Goal: Book appointment/travel/reservation

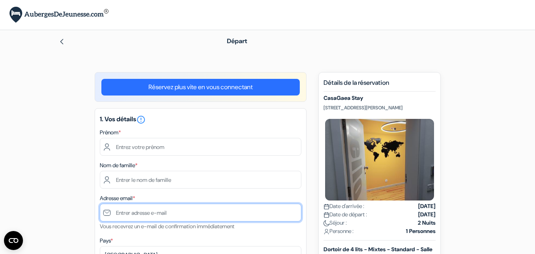
click at [157, 213] on input "text" at bounding box center [201, 213] width 202 height 18
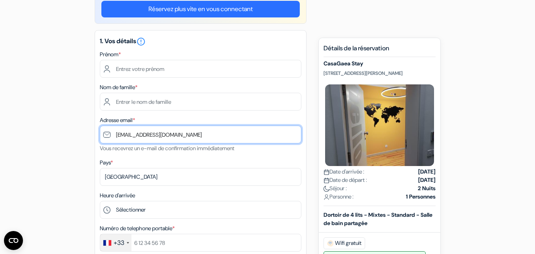
scroll to position [99, 0]
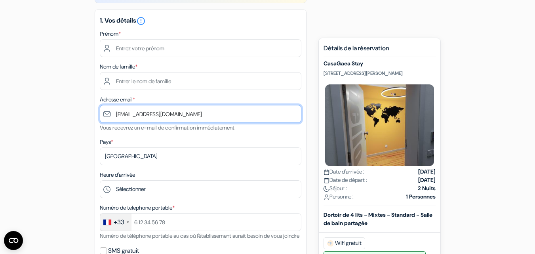
type input "[EMAIL_ADDRESS][DOMAIN_NAME]"
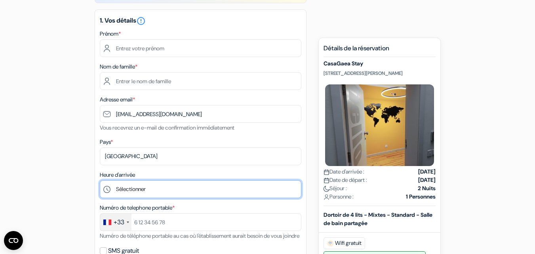
click at [144, 189] on select "Sélectionner 1:00 2:00 3:00 4:00 5:00 6:00 7:00 8:00 9:00 10:00 11:00 12:00 13:…" at bounding box center [201, 189] width 202 height 18
select select "15"
click at [100, 180] on select "Sélectionner 1:00 2:00 3:00 4:00 5:00 6:00 7:00 8:00 9:00 10:00 11:00 12:00 13:…" at bounding box center [201, 189] width 202 height 18
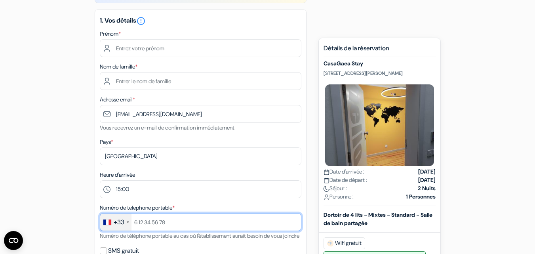
drag, startPoint x: 170, startPoint y: 222, endPoint x: 149, endPoint y: 222, distance: 21.4
click at [149, 222] on input "text" at bounding box center [201, 222] width 202 height 18
type input "[PHONE_NUMBER]"
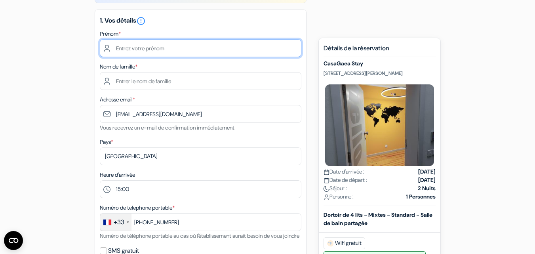
type input "[PERSON_NAME]"
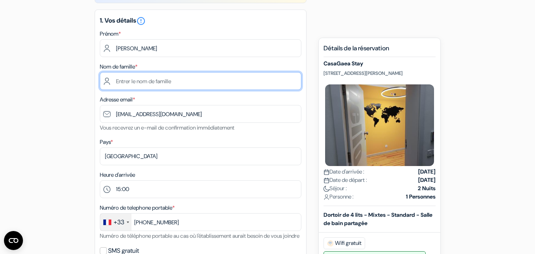
type input "duray"
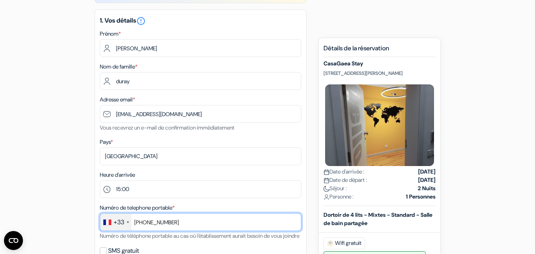
click at [143, 222] on input "[PHONE_NUMBER]" at bounding box center [201, 222] width 202 height 18
type input "652571689"
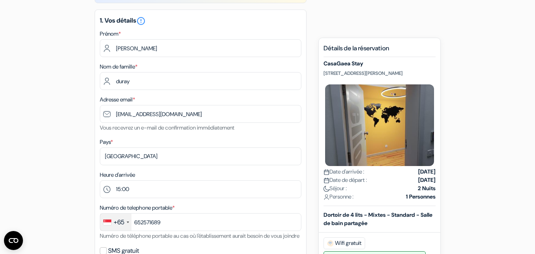
click at [126, 222] on div "+65" at bounding box center [115, 222] width 31 height 17
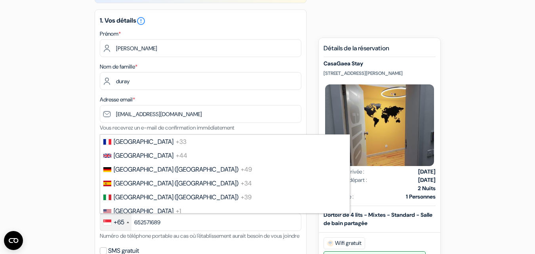
scroll to position [2731, 0]
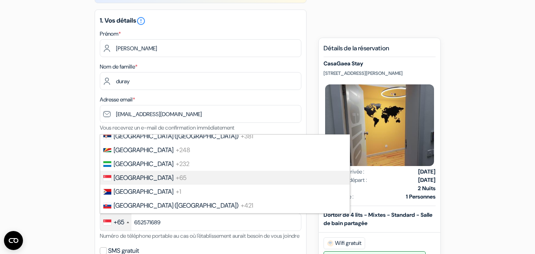
click at [124, 222] on div "+65" at bounding box center [119, 223] width 11 height 10
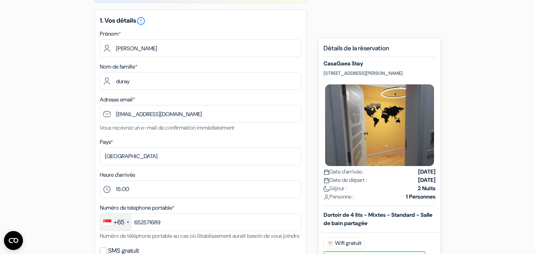
click at [127, 222] on div at bounding box center [128, 223] width 2 height 2
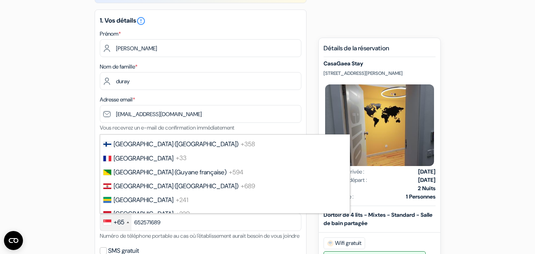
scroll to position [1062, 0]
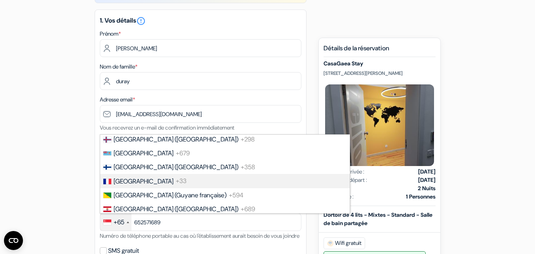
click at [134, 174] on li "France +33" at bounding box center [224, 181] width 251 height 14
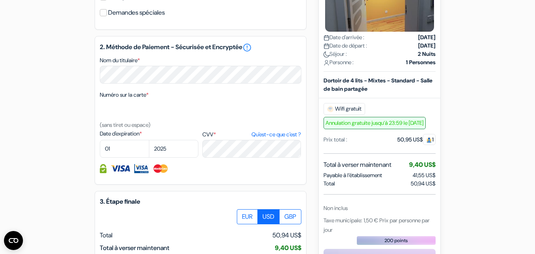
scroll to position [369, 0]
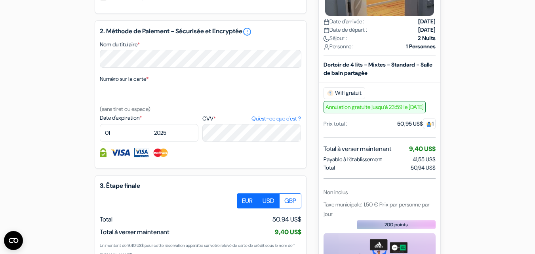
click at [252, 208] on label "EUR" at bounding box center [247, 200] width 21 height 15
click at [243, 199] on input "EUR" at bounding box center [239, 195] width 5 height 5
radio input "true"
click at [268, 208] on label "USD" at bounding box center [269, 200] width 22 height 15
click at [243, 199] on input "USD" at bounding box center [239, 195] width 5 height 5
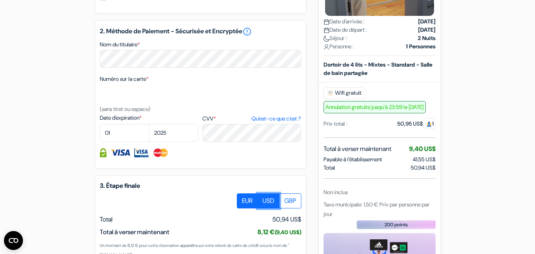
radio input "true"
click at [243, 208] on label "EUR" at bounding box center [247, 200] width 21 height 15
click at [243, 199] on input "EUR" at bounding box center [239, 195] width 5 height 5
radio input "true"
